Goal: Task Accomplishment & Management: Use online tool/utility

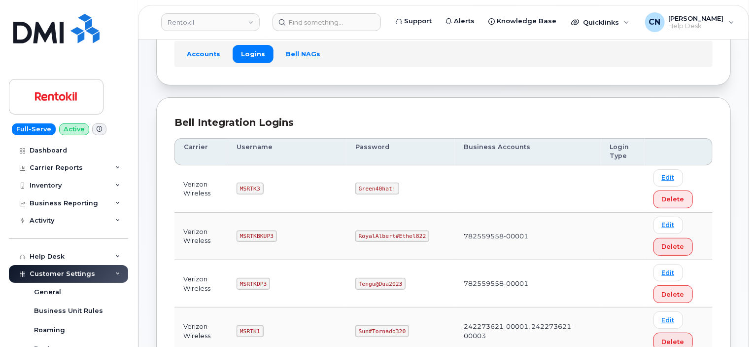
scroll to position [197, 0]
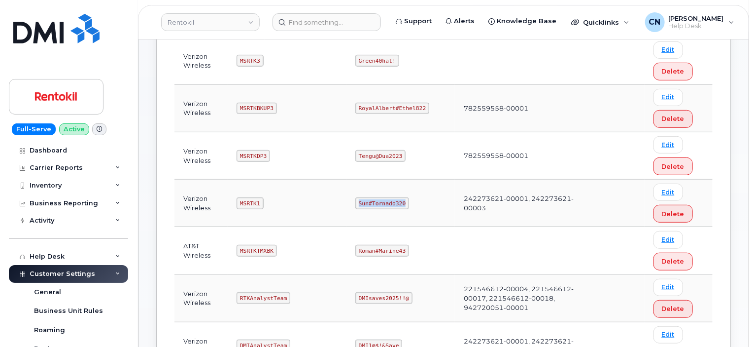
drag, startPoint x: 358, startPoint y: 203, endPoint x: 420, endPoint y: 202, distance: 61.6
click at [412, 202] on td "Sun#Tornado320" at bounding box center [401, 202] width 108 height 47
copy code "Sun#Tornado320"
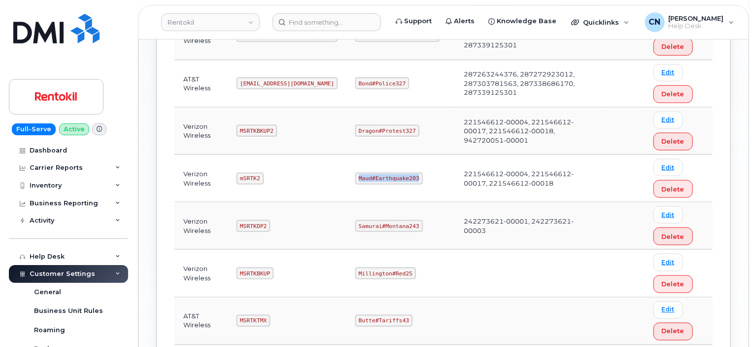
drag, startPoint x: 356, startPoint y: 175, endPoint x: 435, endPoint y: 174, distance: 78.4
click at [414, 176] on code "Maud#Earthquake203" at bounding box center [388, 179] width 67 height 12
copy code "Maud#Earthquake203"
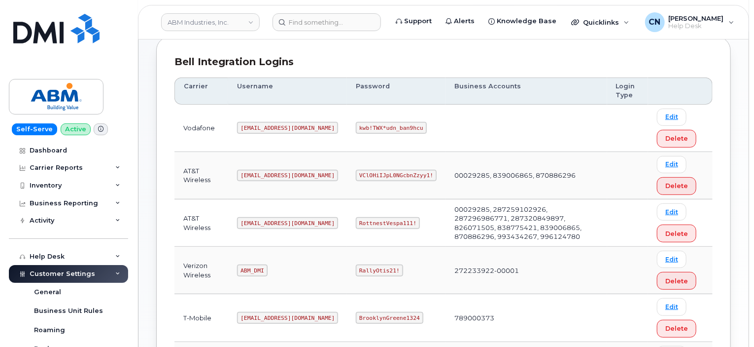
scroll to position [148, 0]
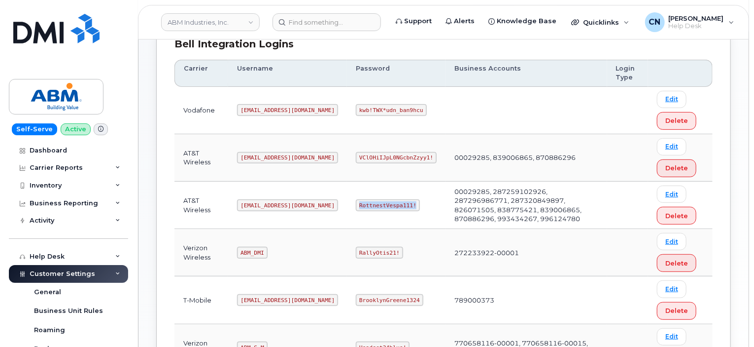
drag, startPoint x: 321, startPoint y: 204, endPoint x: 480, endPoint y: 197, distance: 158.4
click at [390, 207] on td "RottnestVespa111!" at bounding box center [396, 204] width 99 height 47
copy code "RottnestVespa111!"
